Goal: Task Accomplishment & Management: Manage account settings

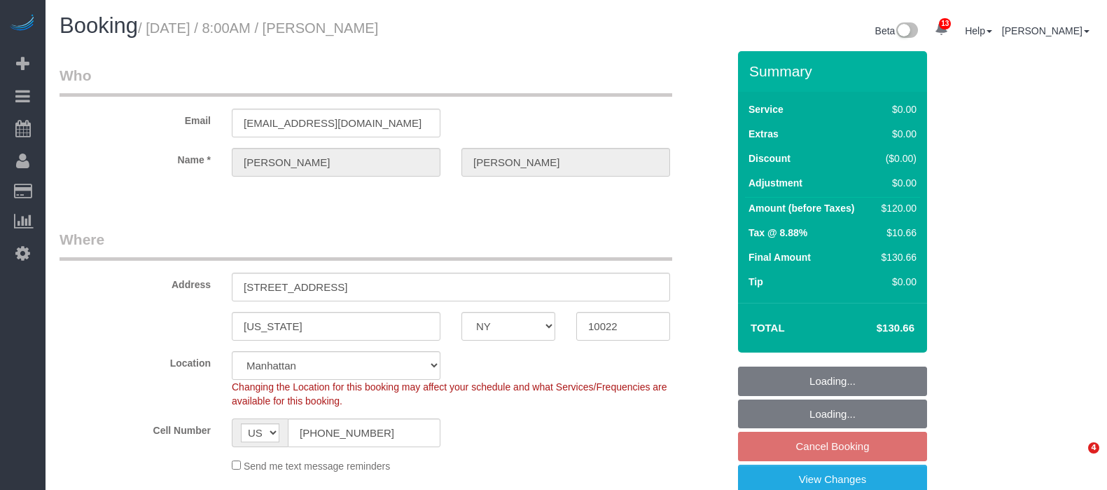
select select "NY"
select select "spot1"
select select "number:56"
select select "number:75"
select select "number:15"
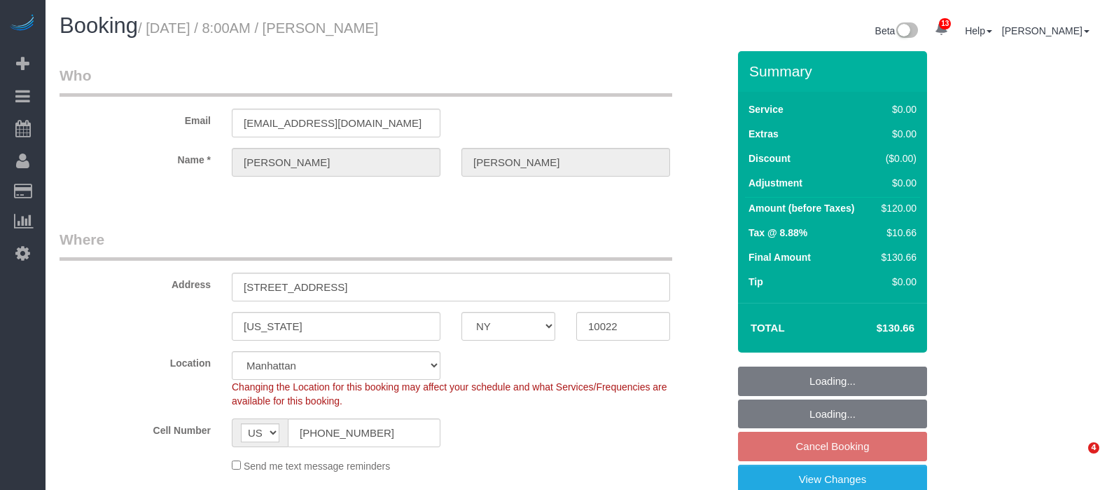
select select "number:5"
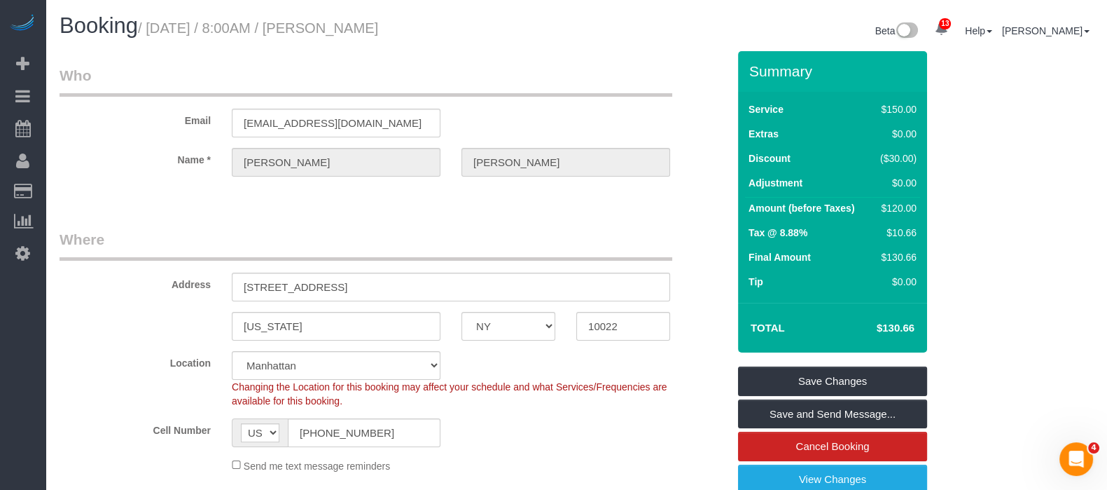
drag, startPoint x: 153, startPoint y: 29, endPoint x: 486, endPoint y: 19, distance: 332.9
click at [486, 19] on h1 "Booking / [DATE] / 8:00AM / [PERSON_NAME]" at bounding box center [313, 26] width 506 height 24
copy small "[DATE] / 8:00AM / [PERSON_NAME]"
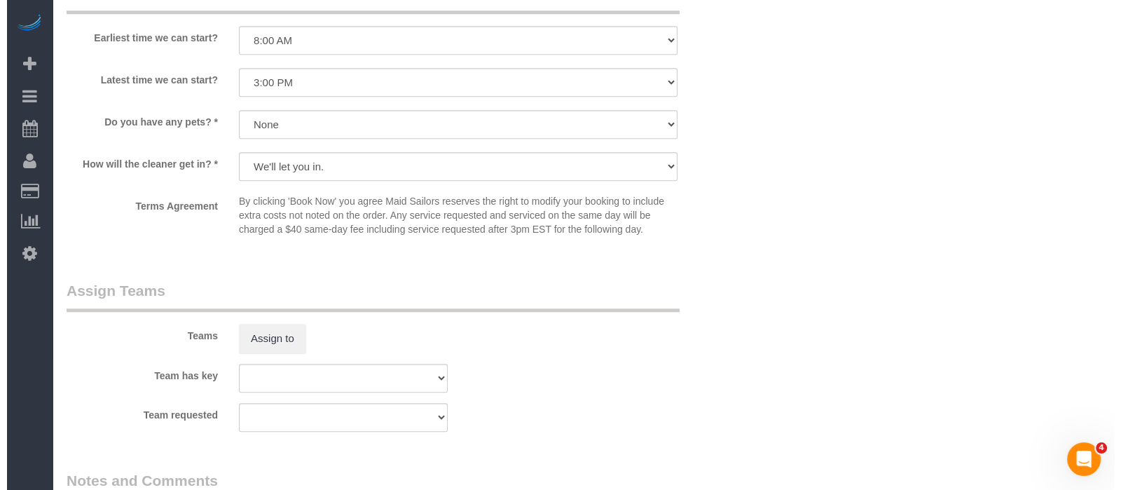
scroll to position [1751, 0]
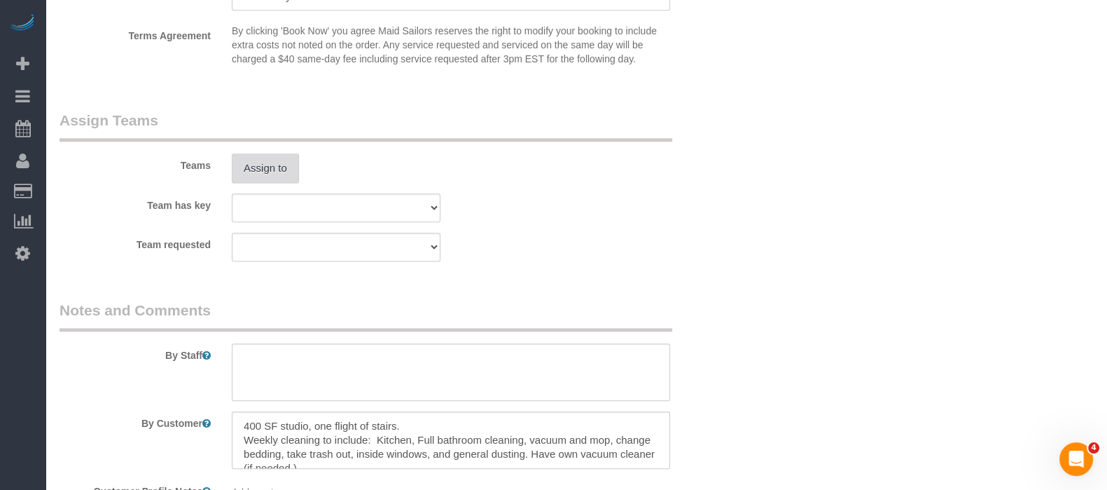
click at [269, 175] on button "Assign to" at bounding box center [265, 167] width 67 height 29
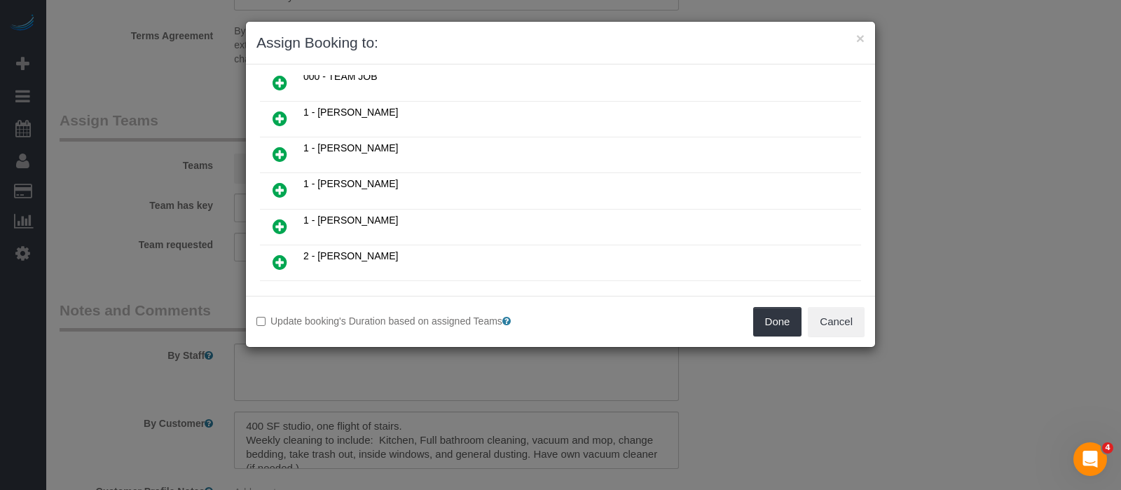
scroll to position [174, 0]
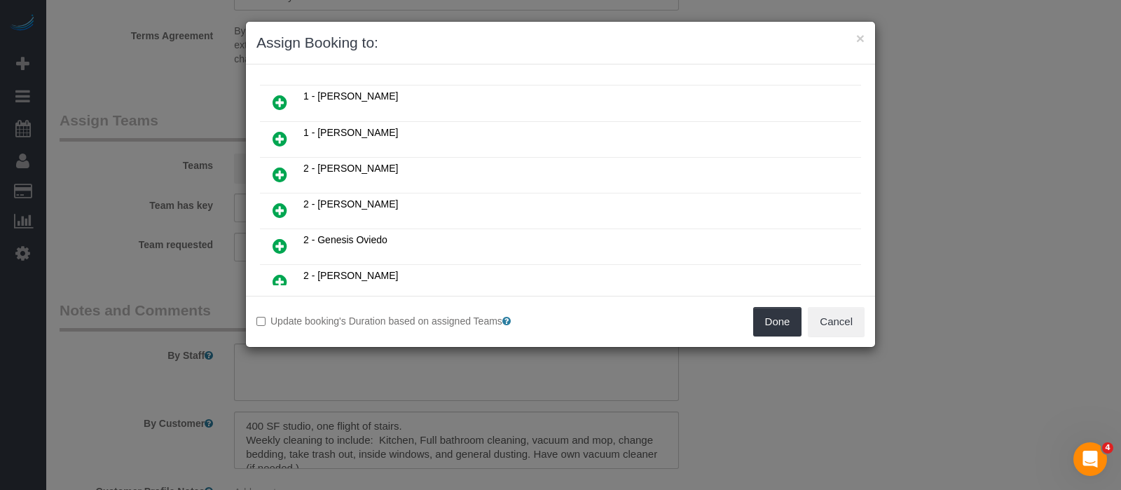
click at [277, 239] on icon at bounding box center [279, 245] width 15 height 17
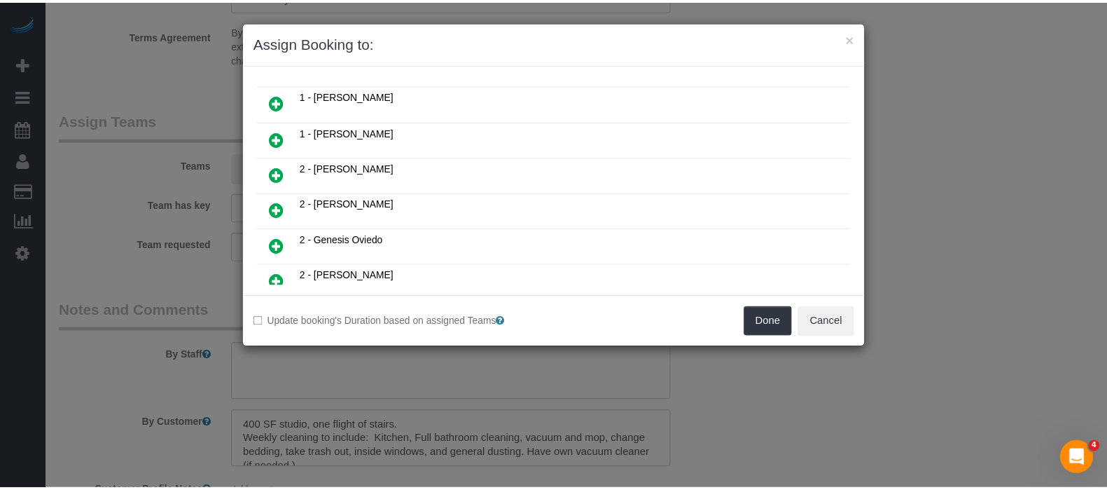
scroll to position [207, 0]
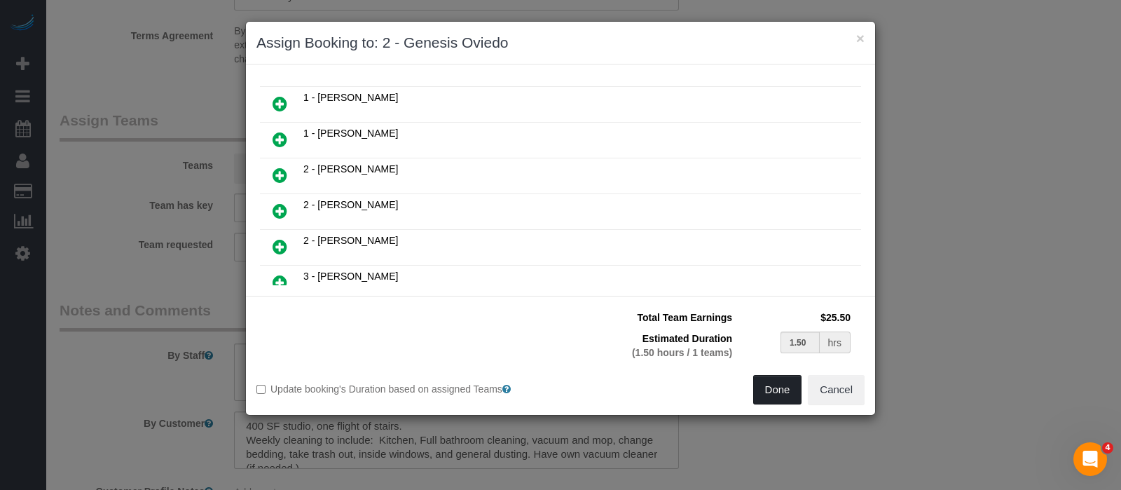
drag, startPoint x: 772, startPoint y: 396, endPoint x: 706, endPoint y: 320, distance: 100.3
click at [771, 395] on button "Done" at bounding box center [777, 389] width 49 height 29
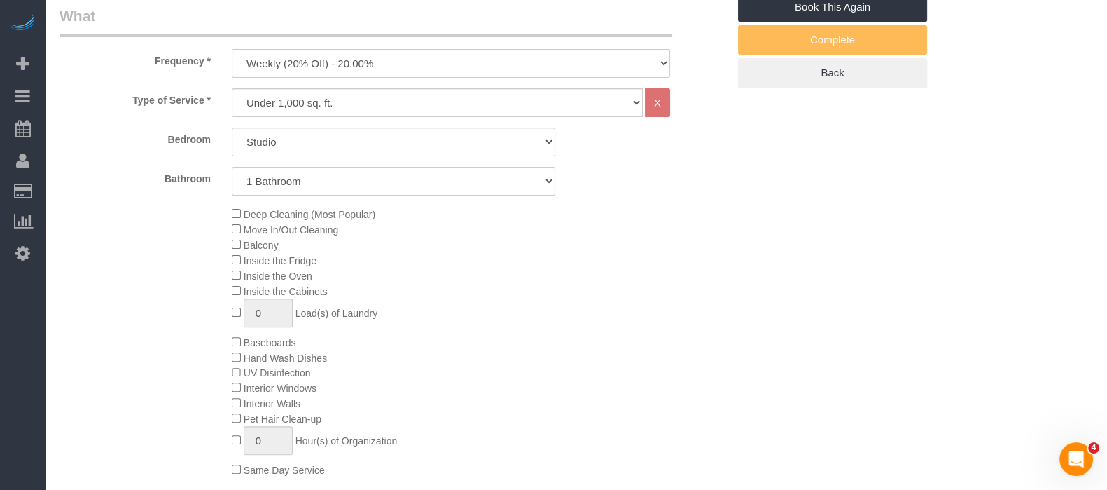
scroll to position [263, 0]
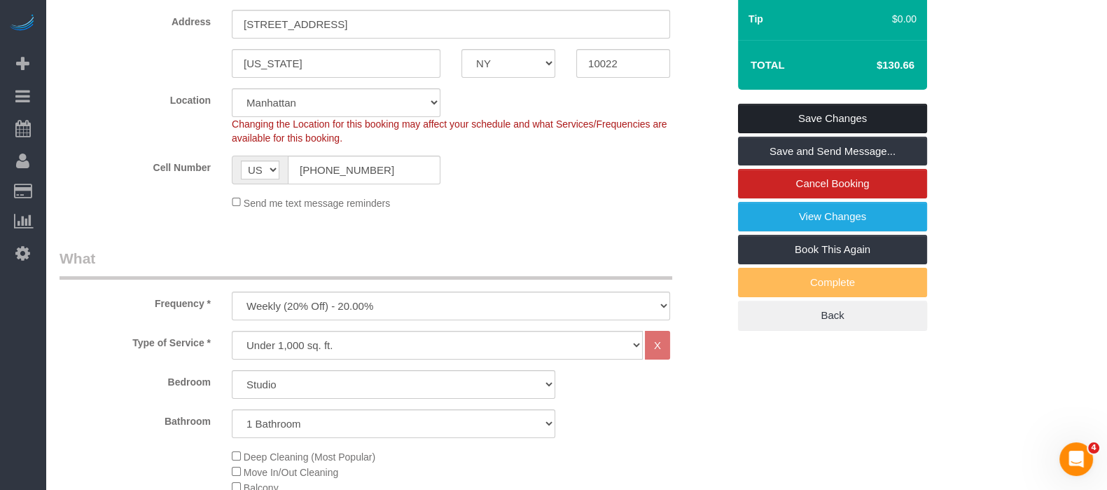
click at [818, 109] on link "Save Changes" at bounding box center [832, 118] width 189 height 29
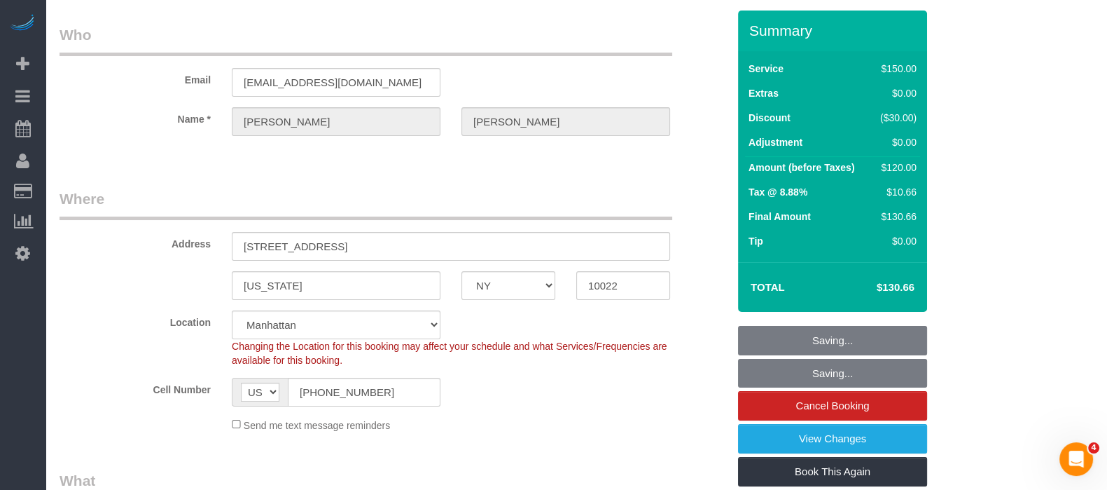
scroll to position [0, 0]
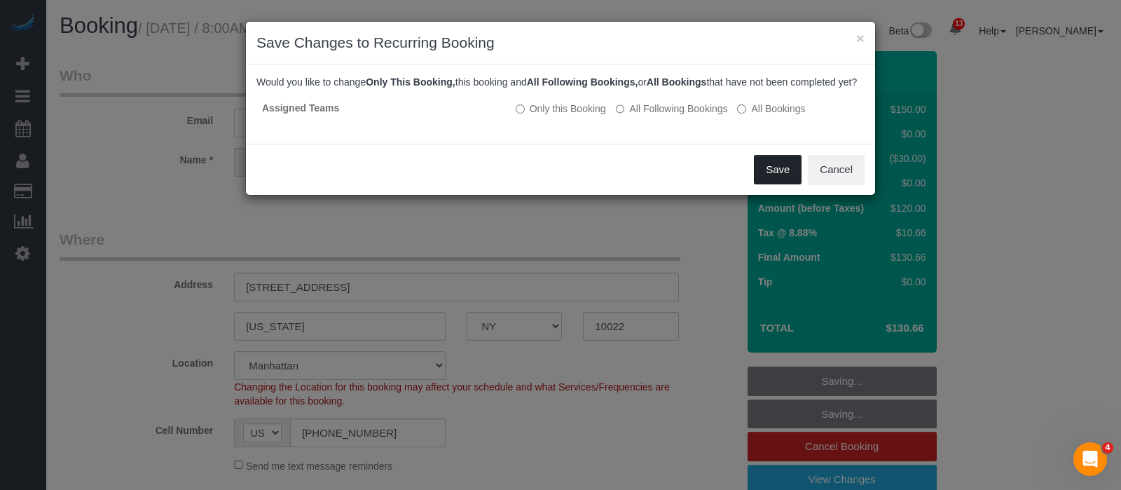
click at [766, 184] on button "Save" at bounding box center [778, 169] width 48 height 29
